Goal: Check status: Check status

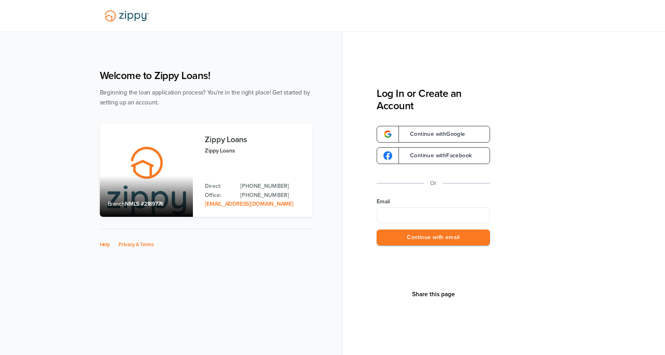
click at [395, 216] on input "Email" at bounding box center [432, 216] width 113 height 16
type input "**********"
click at [426, 241] on button "Continue with email" at bounding box center [432, 238] width 113 height 16
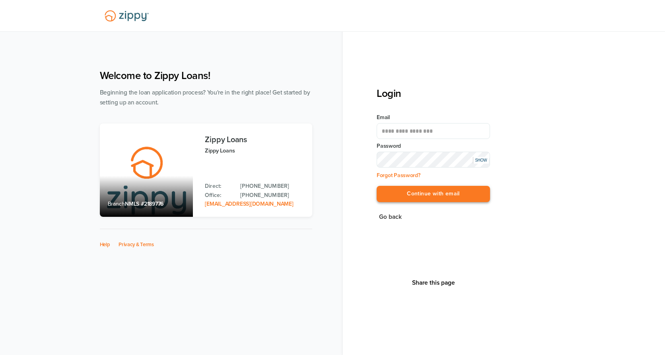
click at [428, 196] on button "Continue with email" at bounding box center [432, 194] width 113 height 16
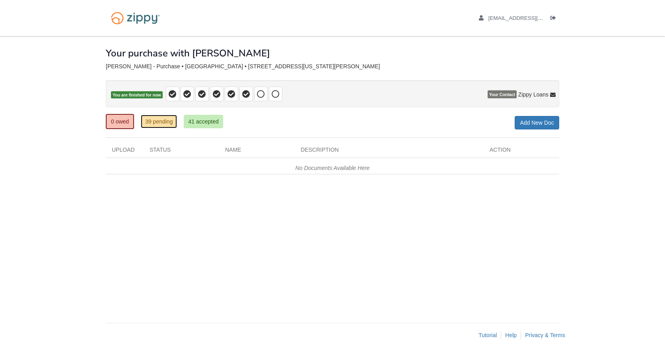
click at [152, 122] on link "39 pending" at bounding box center [159, 122] width 36 height 14
click at [215, 122] on link "41 accepted" at bounding box center [203, 122] width 39 height 14
